Goal: Ask a question: Seek information or help from site administrators or community

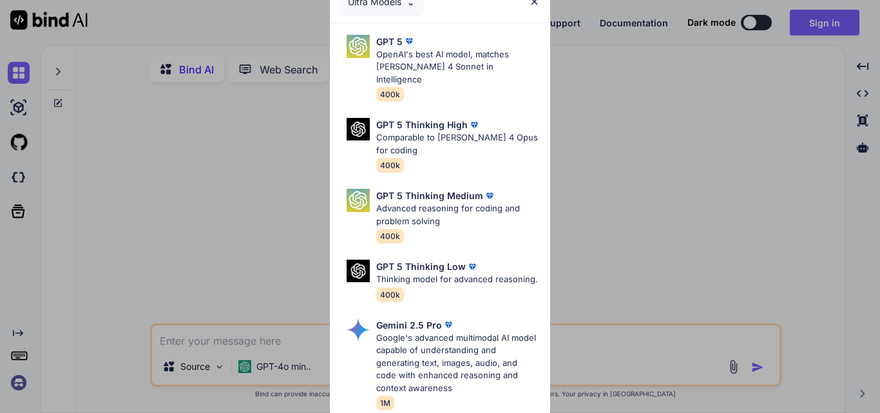
type textarea "x"
click at [532, 6] on img at bounding box center [534, 1] width 11 height 11
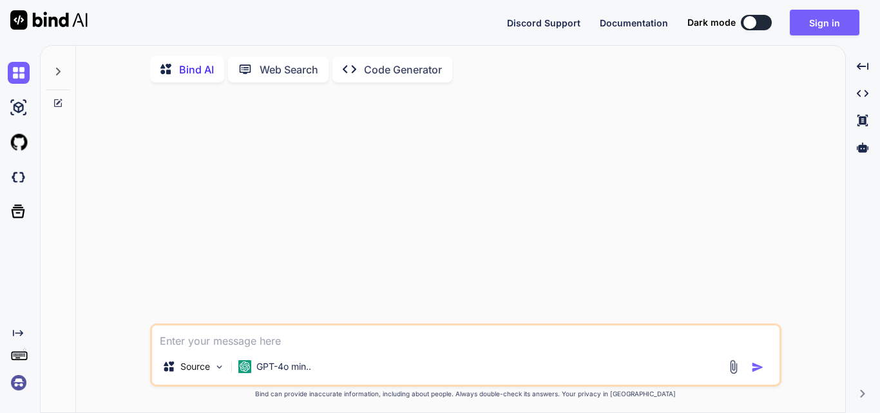
click at [269, 346] on textarea at bounding box center [466, 336] width 628 height 23
type textarea "c"
type textarea "x"
type textarea "co"
type textarea "x"
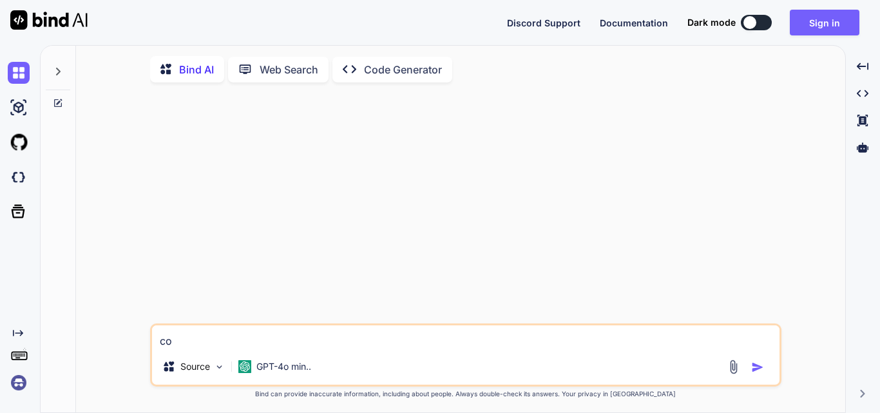
type textarea "com"
type textarea "x"
type textarea "comp"
type textarea "x"
type textarea "compa"
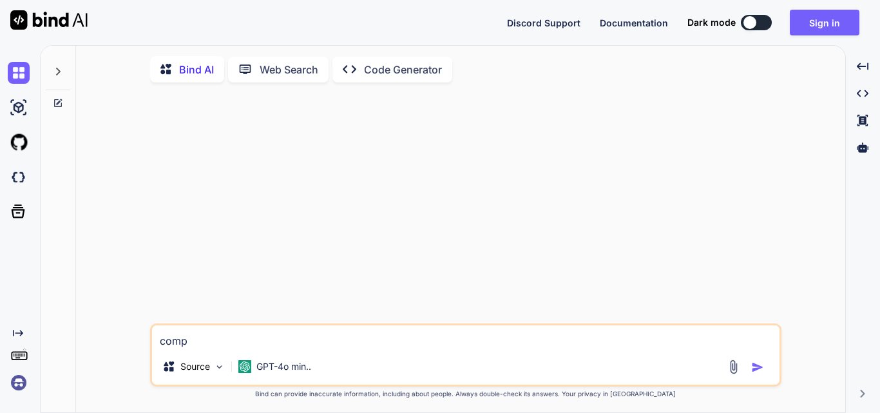
type textarea "x"
type textarea "compar"
type textarea "x"
type textarea "compar"
type textarea "x"
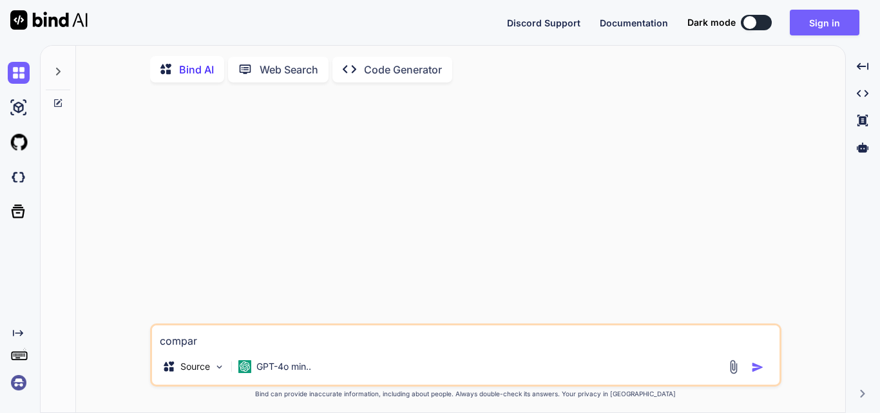
type textarea "compar e"
type textarea "x"
type textarea "compar et"
type textarea "x"
type textarea "compar eth"
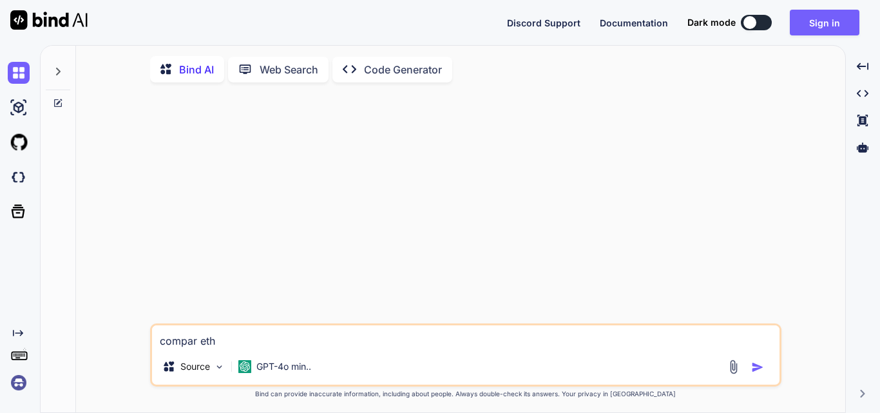
type textarea "x"
type textarea "compar ethe"
type textarea "x"
type textarea "compar ethe"
type textarea "x"
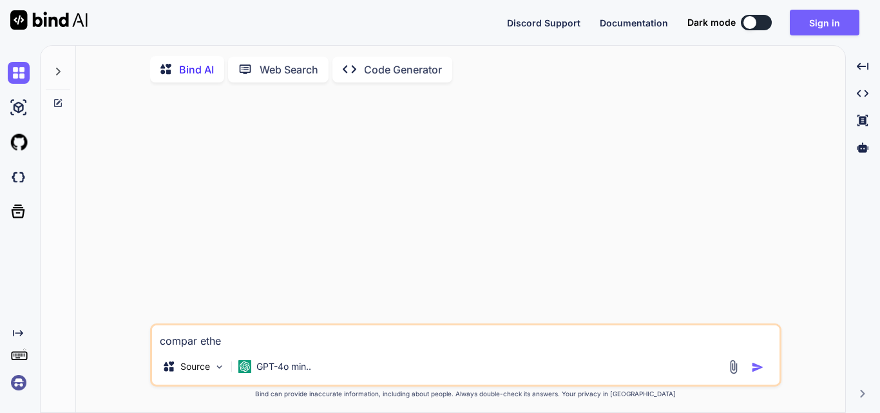
type textarea "compar ethe l"
type textarea "x"
type textarea "compar ethe li"
type textarea "x"
type textarea "compar ethe lis"
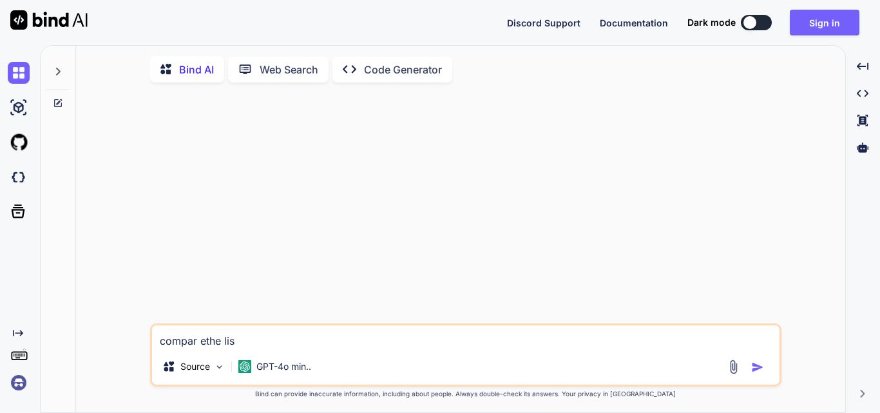
type textarea "x"
type textarea "compar ethe list"
type textarea "x"
type textarea "compar ethe list"
type textarea "x"
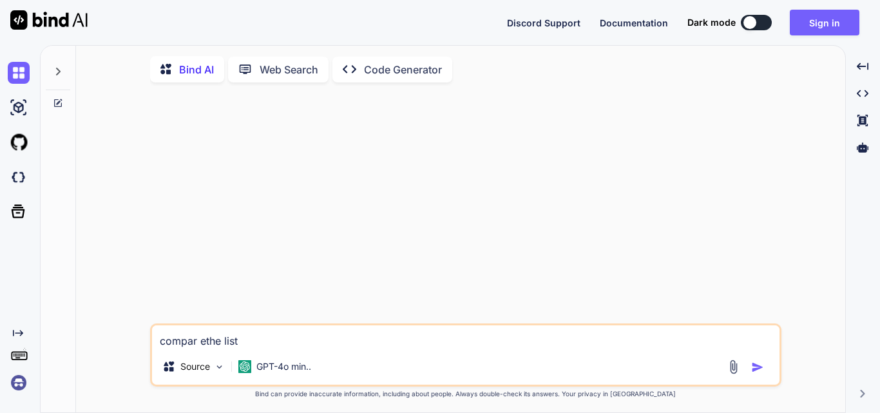
type textarea "compar ethe list o"
type textarea "x"
type textarea "compar ethe list of"
type textarea "x"
type textarea "compar ethe list of"
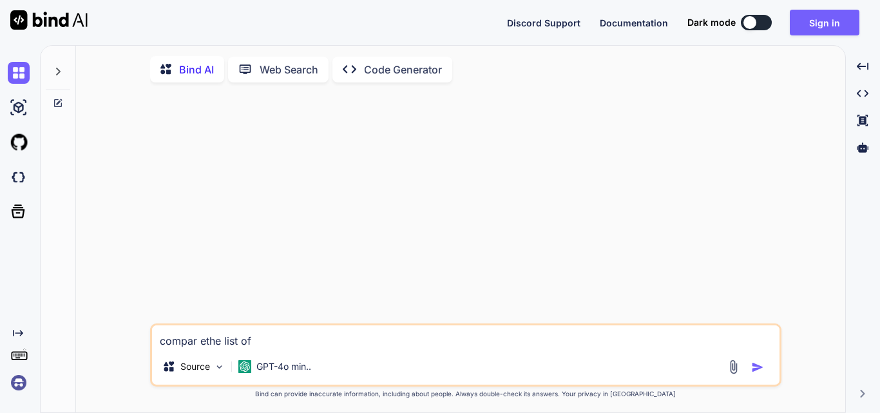
type textarea "x"
type textarea "compar ethe list of t"
type textarea "x"
type textarea "compar ethe list of te"
type textarea "x"
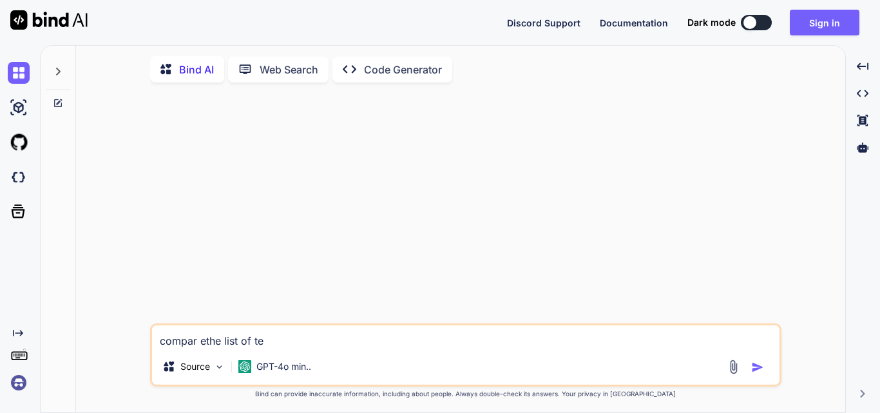
type textarea "compar ethe list of teh"
type textarea "x"
type textarea "compar ethe list of teh"
type textarea "x"
type textarea "compar ethe list of teh p"
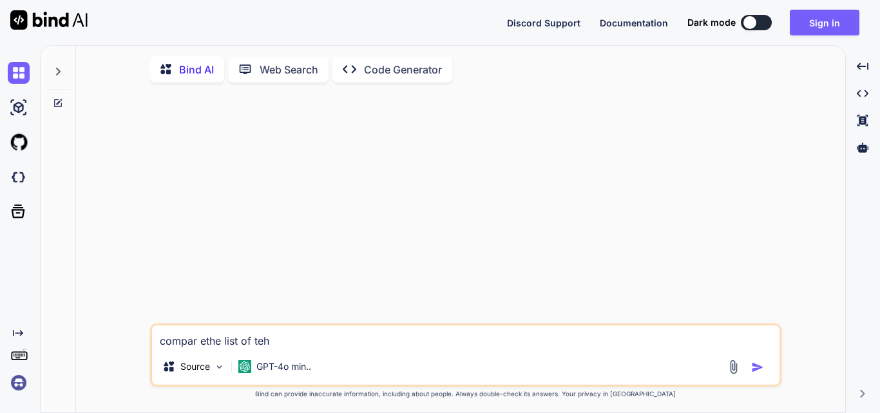
type textarea "x"
type textarea "compar ethe list of teh pt"
type textarea "x"
type textarea "compar ethe list of teh p"
type textarea "x"
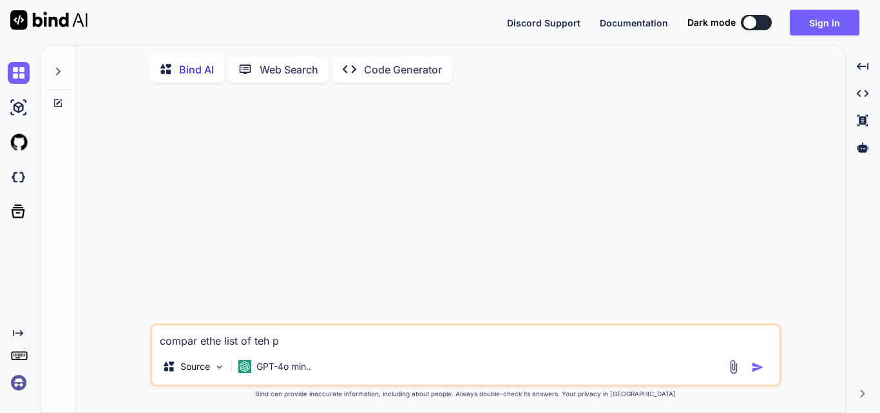
type textarea "compar ethe list of teh"
type textarea "x"
type textarea "compar ethe list of teh"
type textarea "x"
type textarea "compar ethe list of te"
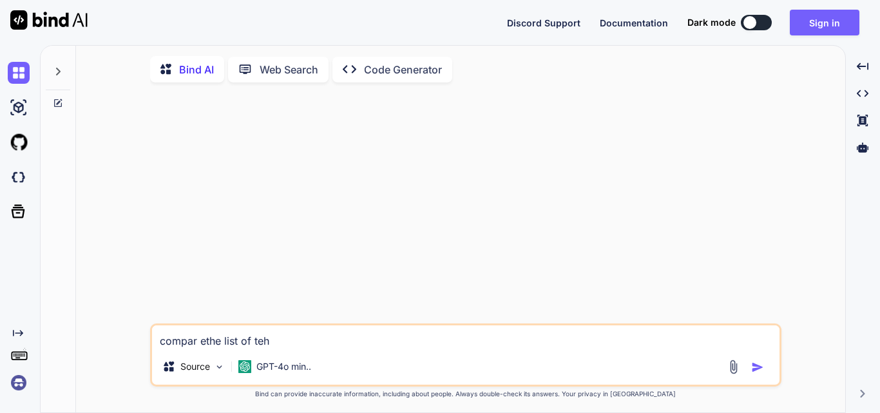
type textarea "x"
type textarea "compar ethe list of t"
type textarea "x"
type textarea "compar ethe list of th"
type textarea "x"
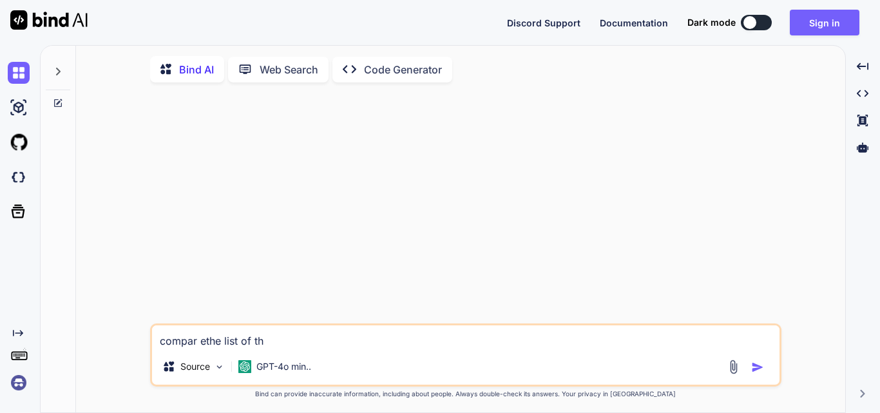
type textarea "compar ethe list of the"
type textarea "x"
type textarea "compar ethe list of the"
type textarea "x"
type textarea "compar ethe list of the p"
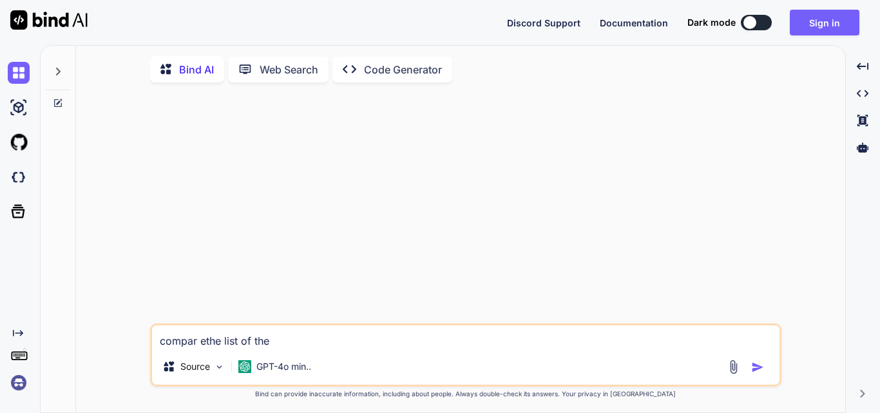
type textarea "x"
type textarea "compar ethe list of the pr"
type textarea "x"
click at [205, 349] on textarea "compar ethe list of the pr" at bounding box center [466, 336] width 628 height 23
type textarea "compar the list of the pr"
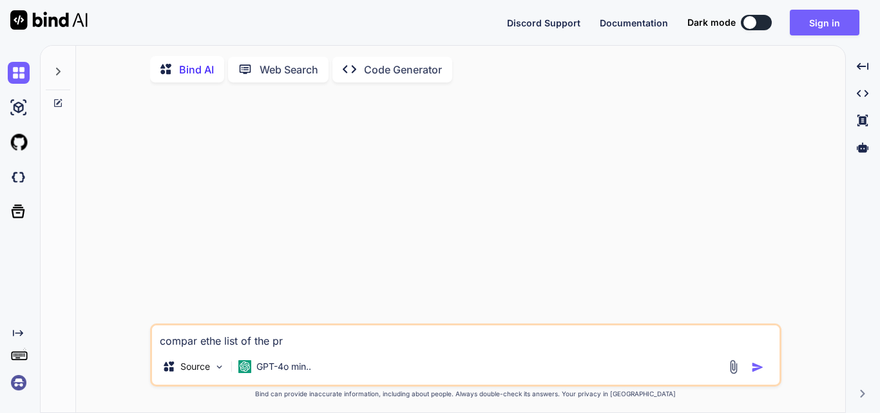
type textarea "x"
type textarea "comparthe list of the pr"
type textarea "x"
type textarea "comparethe list of the pr"
type textarea "x"
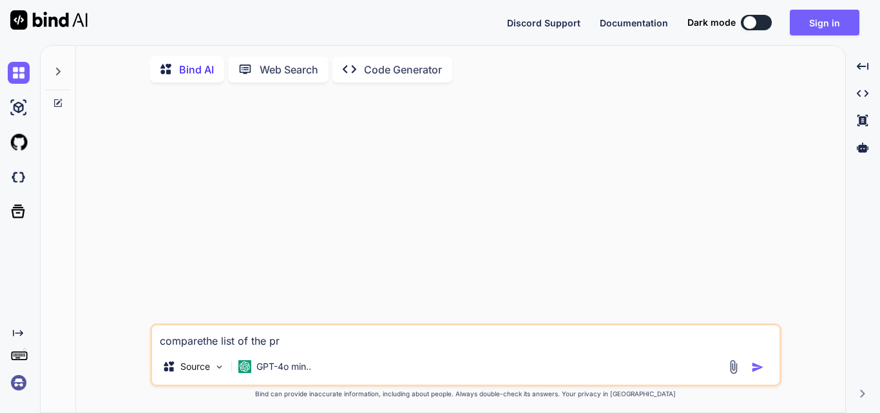
type textarea "compare the list of the pr"
type textarea "x"
click at [289, 341] on textarea "compare the list of the pr" at bounding box center [466, 336] width 628 height 23
type textarea "compare the list of the pro"
type textarea "x"
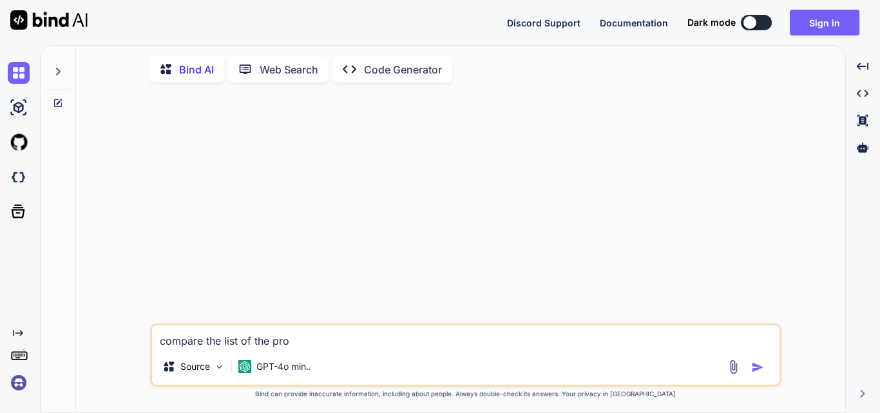
type textarea "compare the list of the prod"
type textarea "x"
type textarea "compare the list of the produ"
type textarea "x"
type textarea "compare the list of the produc"
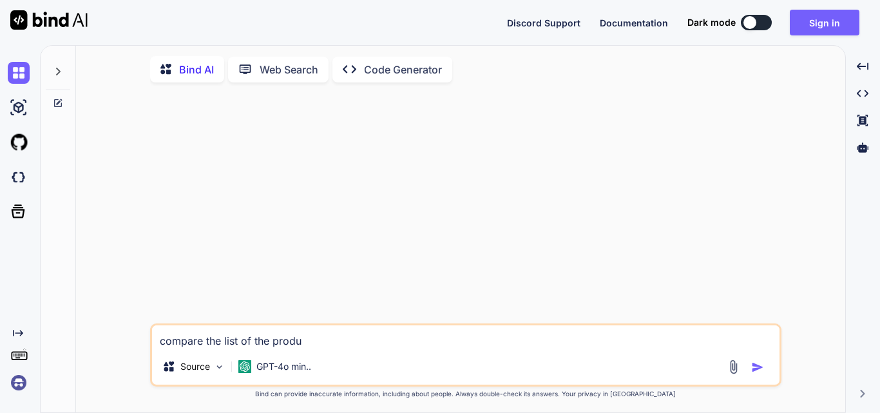
type textarea "x"
type textarea "compare the list of the product"
type textarea "x"
type textarea "compare the list of the product"
type textarea "x"
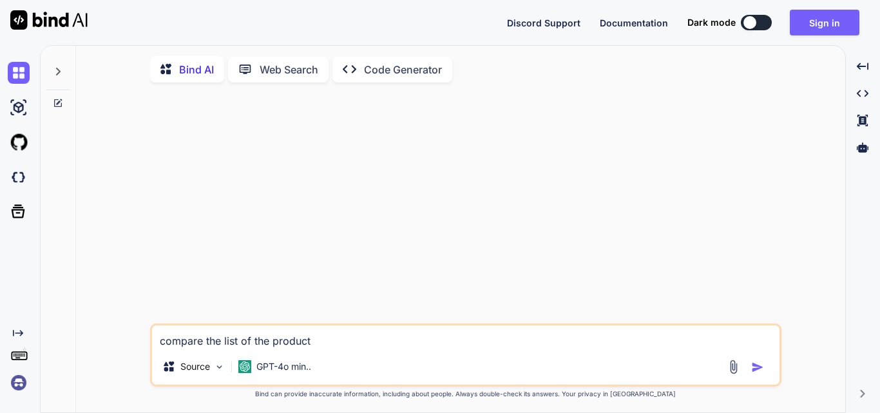
type textarea "compare the list of the product o"
type textarea "x"
type textarea "compare the list of the product of"
type textarea "x"
type textarea "compare the list of the product of"
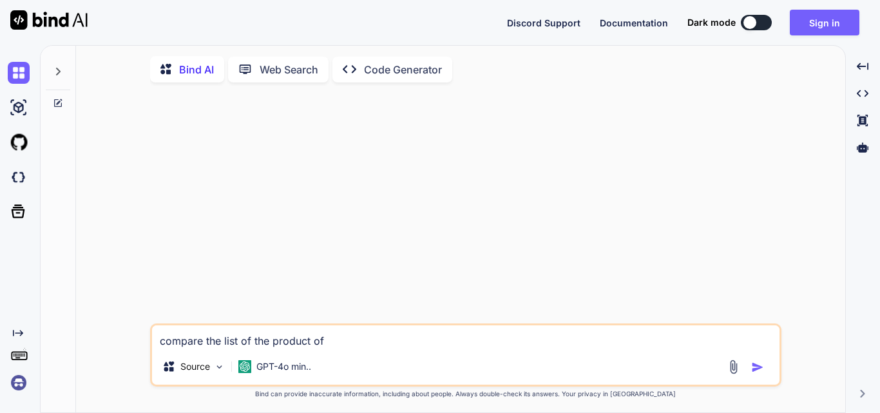
type textarea "x"
type textarea "compare the list of the product of z"
type textarea "x"
type textarea "compare the list of the product of zo"
type textarea "x"
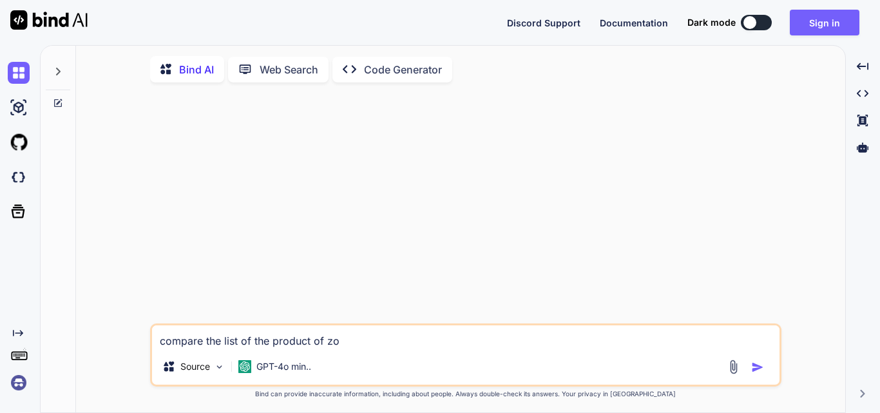
type textarea "compare the list of the product of zoh"
type textarea "x"
type textarea "compare the list of the product of zoho"
type textarea "x"
type textarea "compare the list of the product of zoho"
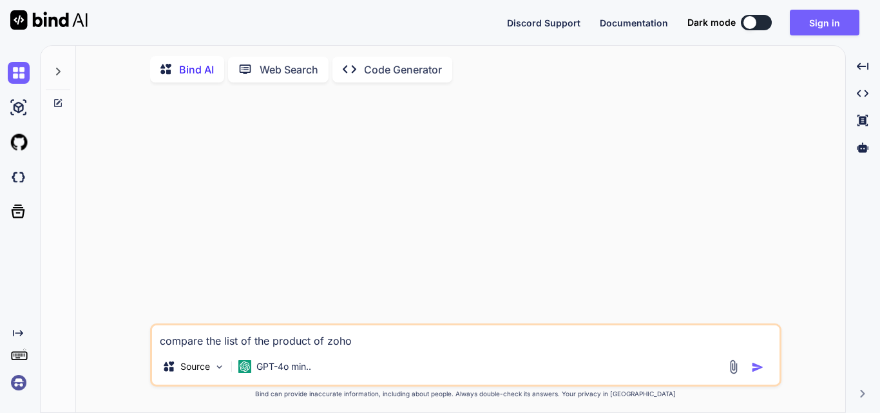
type textarea "x"
type textarea "compare the list of the product of zoho w"
type textarea "x"
type textarea "compare the list of the product of zoho wi"
type textarea "x"
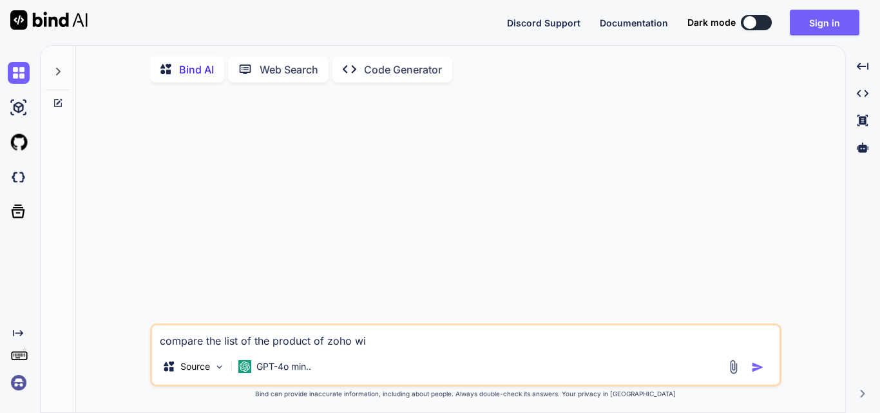
type textarea "compare the list of the product of zoho wit"
type textarea "x"
type textarea "compare the list of the product of zoho with"
type textarea "x"
type textarea "compare the list of the product of zoho with"
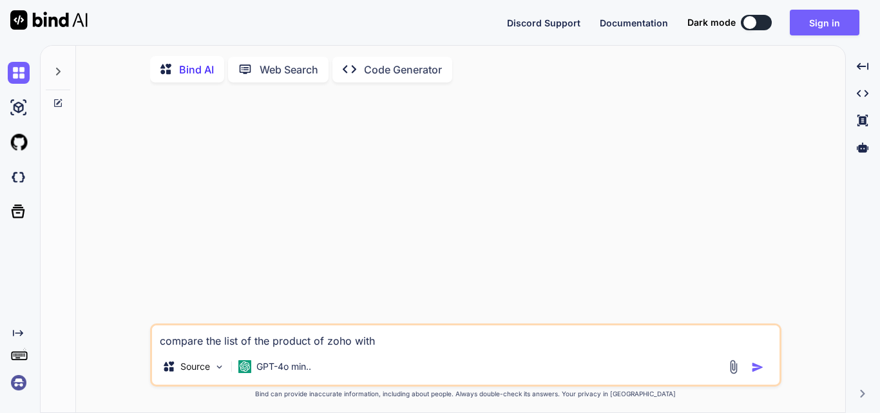
type textarea "x"
type textarea "compare the list of the product of zoho with t"
type textarea "x"
type textarea "compare the list of the product of zoho with th"
type textarea "x"
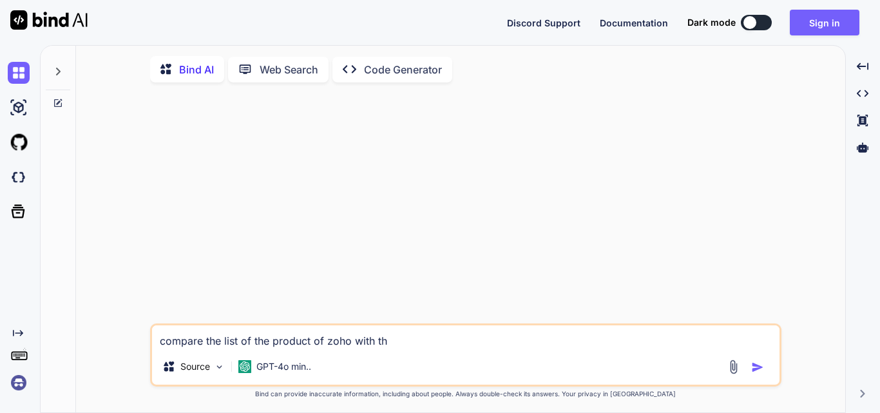
type textarea "compare the list of the product of zoho with th"
type textarea "x"
type textarea "compare the list of the product of zoho with th e"
type textarea "x"
type textarea "compare the list of the product of zoho with th ef"
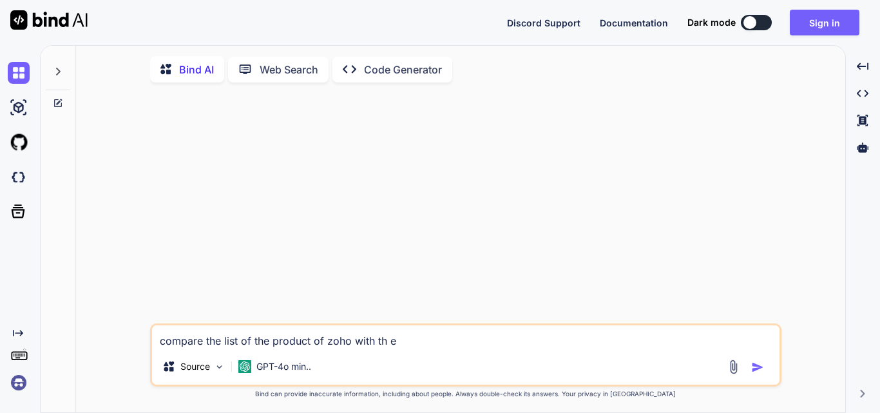
type textarea "x"
type textarea "compare the list of the product of zoho with th e"
type textarea "x"
type textarea "compare the list of the product of zoho with th eg"
type textarea "x"
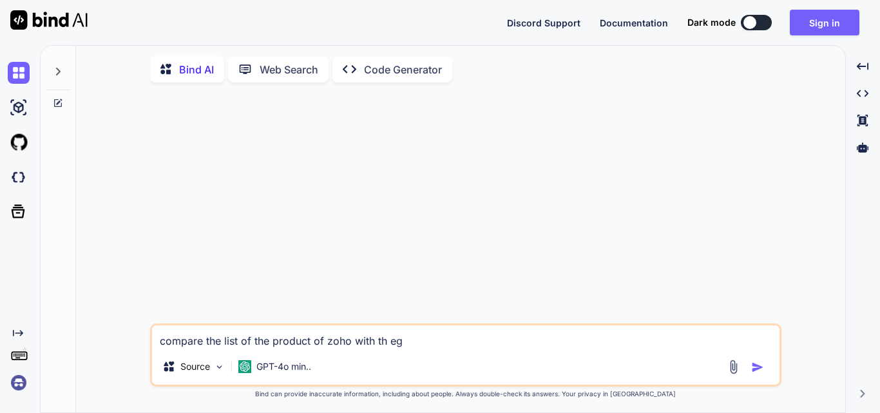
type textarea "compare the list of the product of zoho with th ego"
type textarea "x"
type textarea "compare the list of the product of zoho with th egoo"
type textarea "x"
type textarea "compare the list of the product of zoho with th egoog"
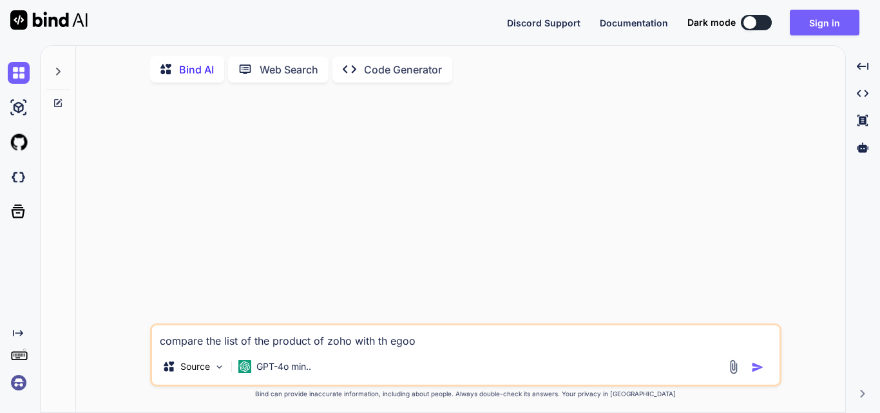
type textarea "x"
type textarea "compare the list of the product of zoho with th egoogl"
type textarea "x"
type textarea "compare the list of the product of zoho with th egoogle"
type textarea "x"
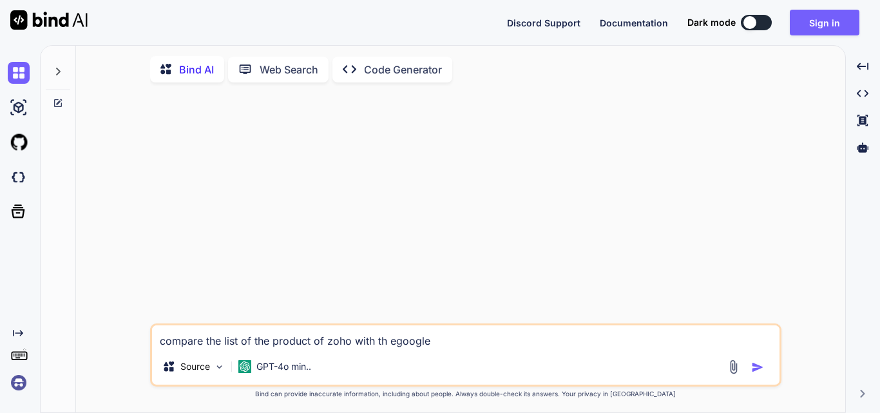
type textarea "compare the list of the product of zoho with th egoogle"
type textarea "x"
type textarea "compare the list of the product of zoho with th egoogle p"
type textarea "x"
type textarea "compare the list of the product of zoho with th egoogle pr"
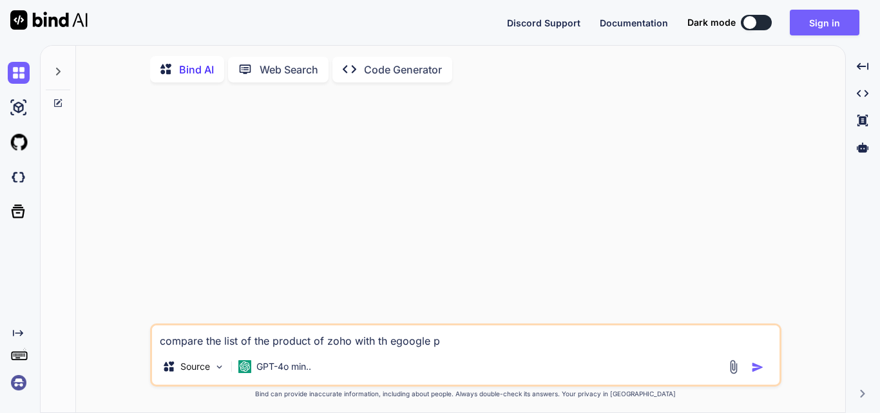
type textarea "x"
type textarea "compare the list of the product of zoho with th egoogle pro"
type textarea "x"
type textarea "compare the list of the product of zoho with th egoogle prod"
type textarea "x"
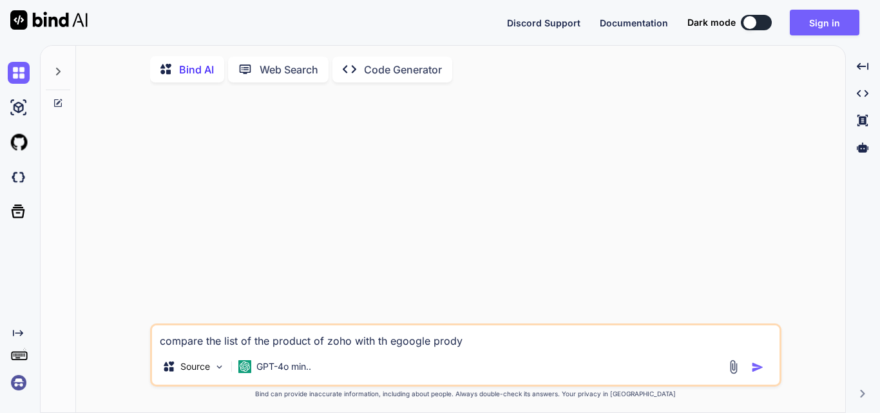
type textarea "compare the list of the product of zoho with th egoogle prodyu"
type textarea "x"
type textarea "compare the list of the product of zoho with th egoogle prodyuc"
type textarea "x"
type textarea "compare the list of the product of zoho with th egoogle prodyu"
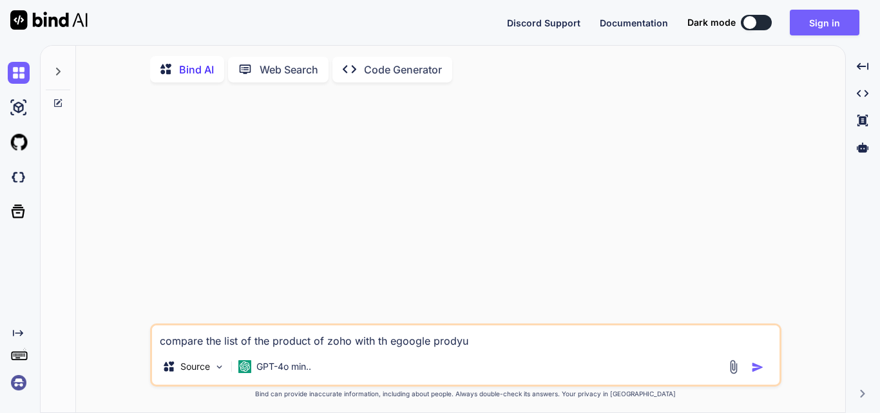
type textarea "x"
type textarea "compare the list of the product of zoho with th egoogle prody"
type textarea "x"
type textarea "compare the list of the product of zoho with th egoogle prod"
type textarea "x"
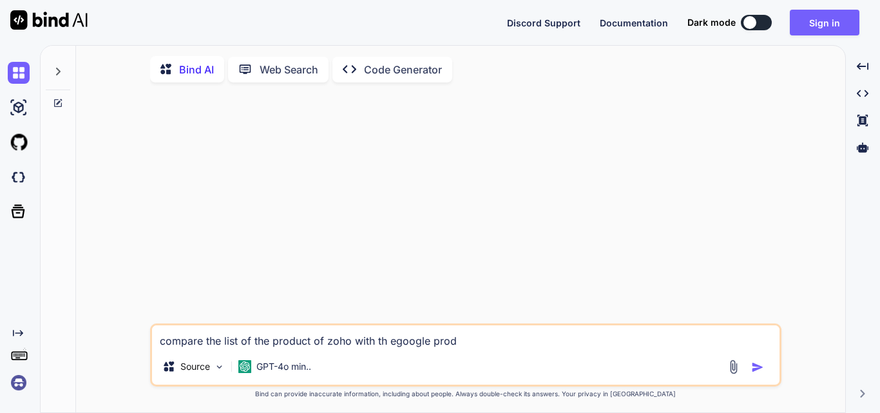
type textarea "compare the list of the product of zoho with th egoogle produ"
type textarea "x"
type textarea "compare the list of the product of zoho with th egoogle produc"
type textarea "x"
type textarea "compare the list of the product of zoho with th egoogle product"
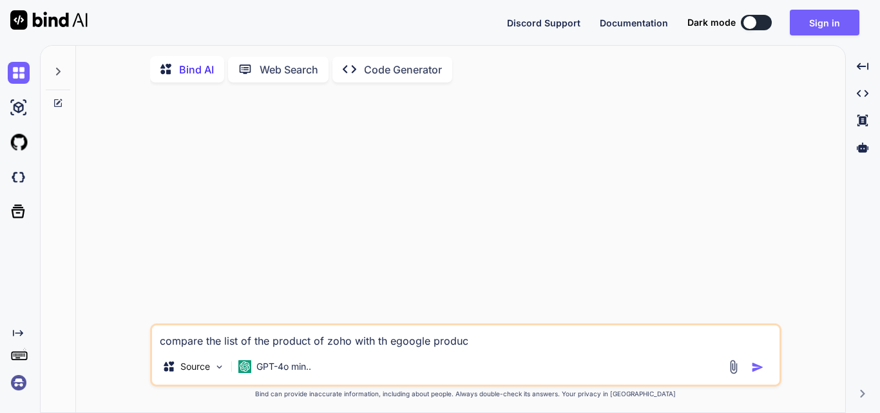
type textarea "x"
type textarea "compare the list of the product of zoho with th egoogle product"
type textarea "x"
type textarea "compare the list of the product of zoho with th egoogle product w"
type textarea "x"
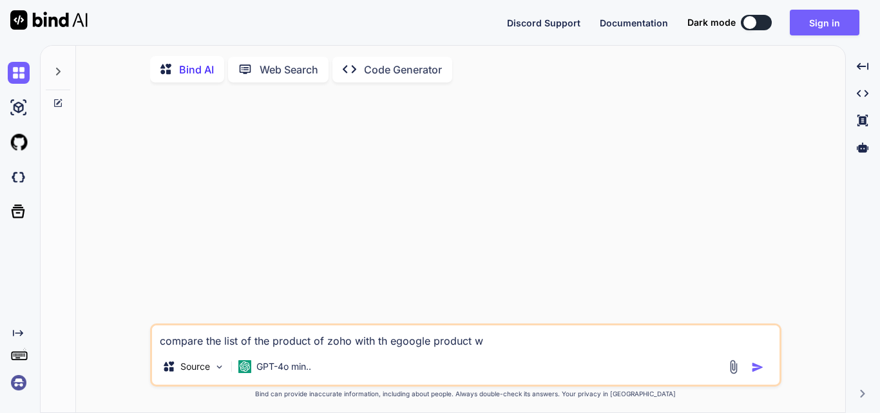
type textarea "compare the list of the product of zoho with th egoogle product wi"
type textarea "x"
type textarea "compare the list of the product of zoho with th egoogle product wit"
type textarea "x"
type textarea "compare the list of the product of zoho with th egoogle product with"
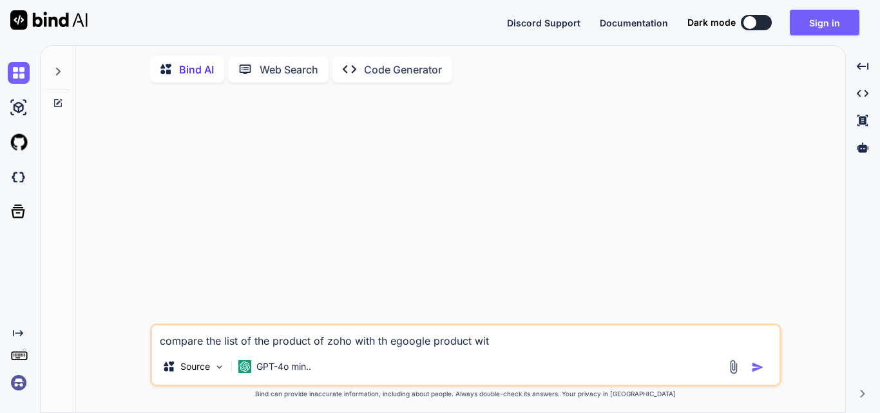
type textarea "x"
type textarea "compare the list of the product of zoho with th egoogle product with"
type textarea "x"
type textarea "compare the list of the product of zoho with th egoogle product with n"
type textarea "x"
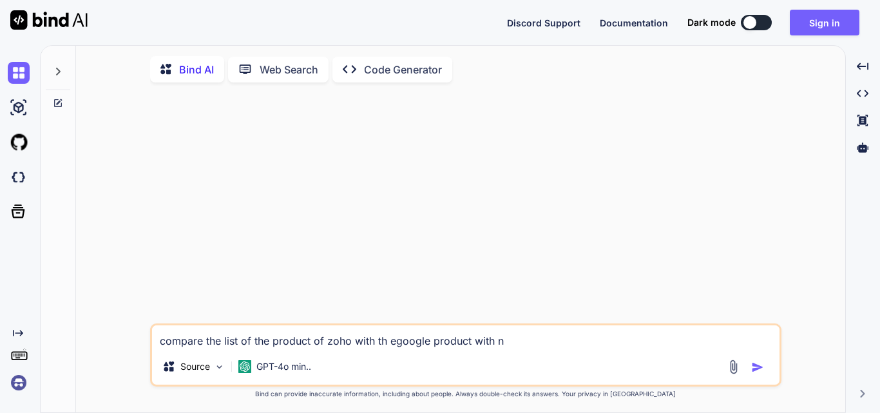
type textarea "compare the list of the product of zoho with th egoogle product with na"
type textarea "x"
type textarea "compare the list of the product of zoho with th egoogle product with nam"
type textarea "x"
type textarea "compare the list of the product of zoho with th egoogle product with name"
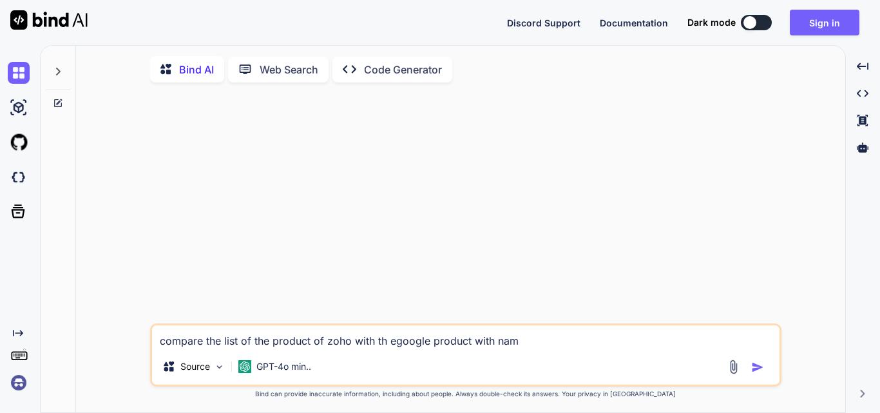
type textarea "x"
type textarea "compare the list of the product of zoho with th egoogle product with name"
type textarea "x"
type textarea "compare the list of the product of zoho with th egoogle product with name l"
type textarea "x"
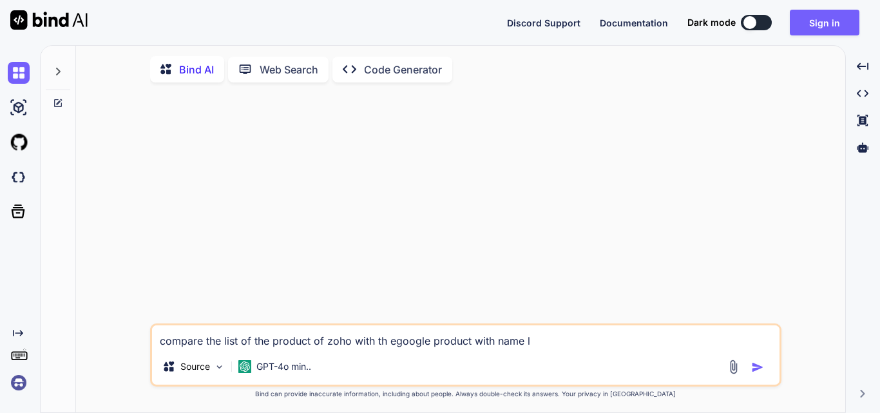
type textarea "compare the list of the product of zoho with th egoogle product with name [PERS…"
type textarea "x"
type textarea "compare the list of the product of zoho with th egoogle product with name lis"
type textarea "x"
type textarea "compare the list of the product of zoho with th egoogle product with name list"
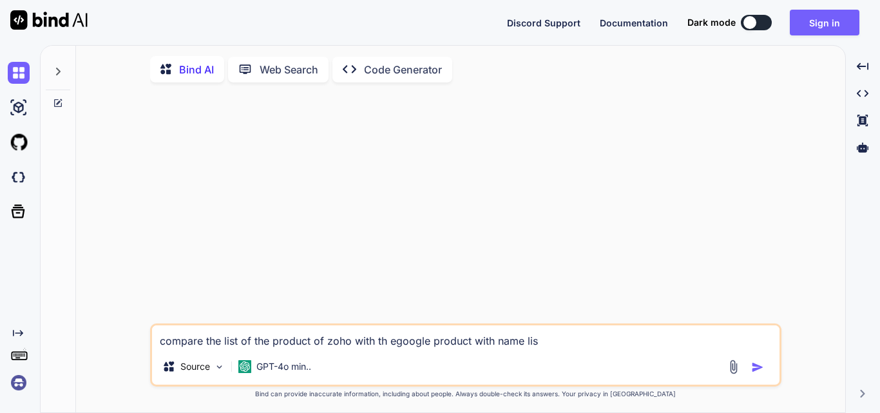
type textarea "x"
type textarea "compare the list of the product of zoho with th egoogle product with name list"
click at [755, 374] on div at bounding box center [747, 367] width 43 height 15
click at [758, 371] on img "button" at bounding box center [757, 367] width 13 height 13
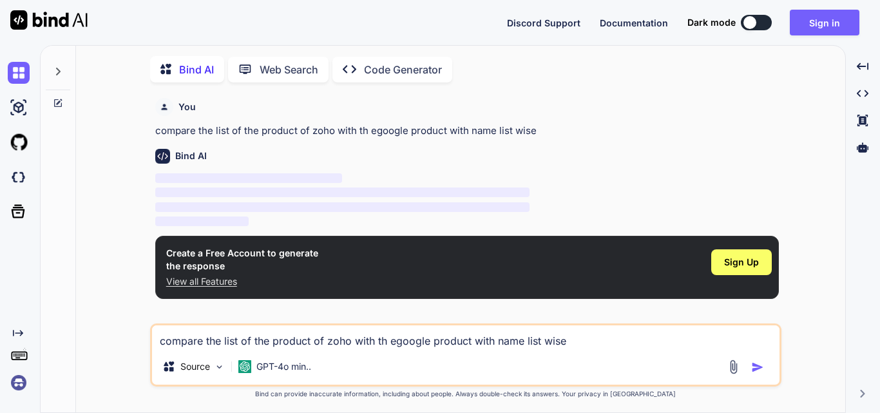
scroll to position [5, 0]
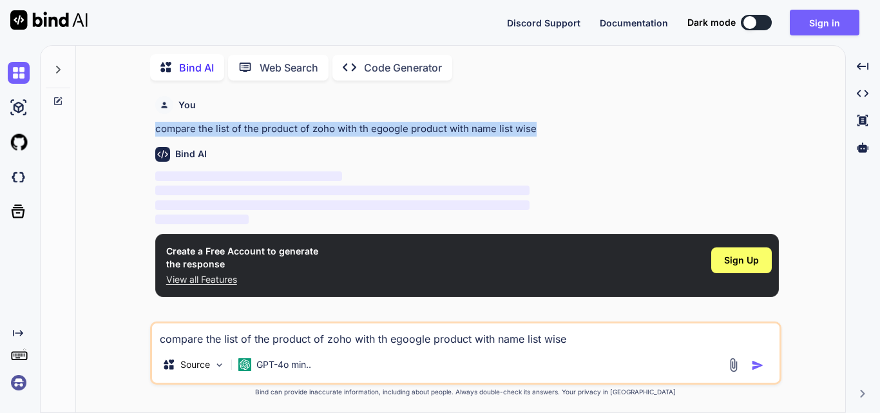
drag, startPoint x: 542, startPoint y: 128, endPoint x: 148, endPoint y: 125, distance: 394.3
click at [148, 125] on div "You compare the list of the product of zoho with th egoogle product with name l…" at bounding box center [465, 252] width 759 height 322
copy p "compare the list of the product of zoho with th egoogle product with name list …"
